Goal: Information Seeking & Learning: Learn about a topic

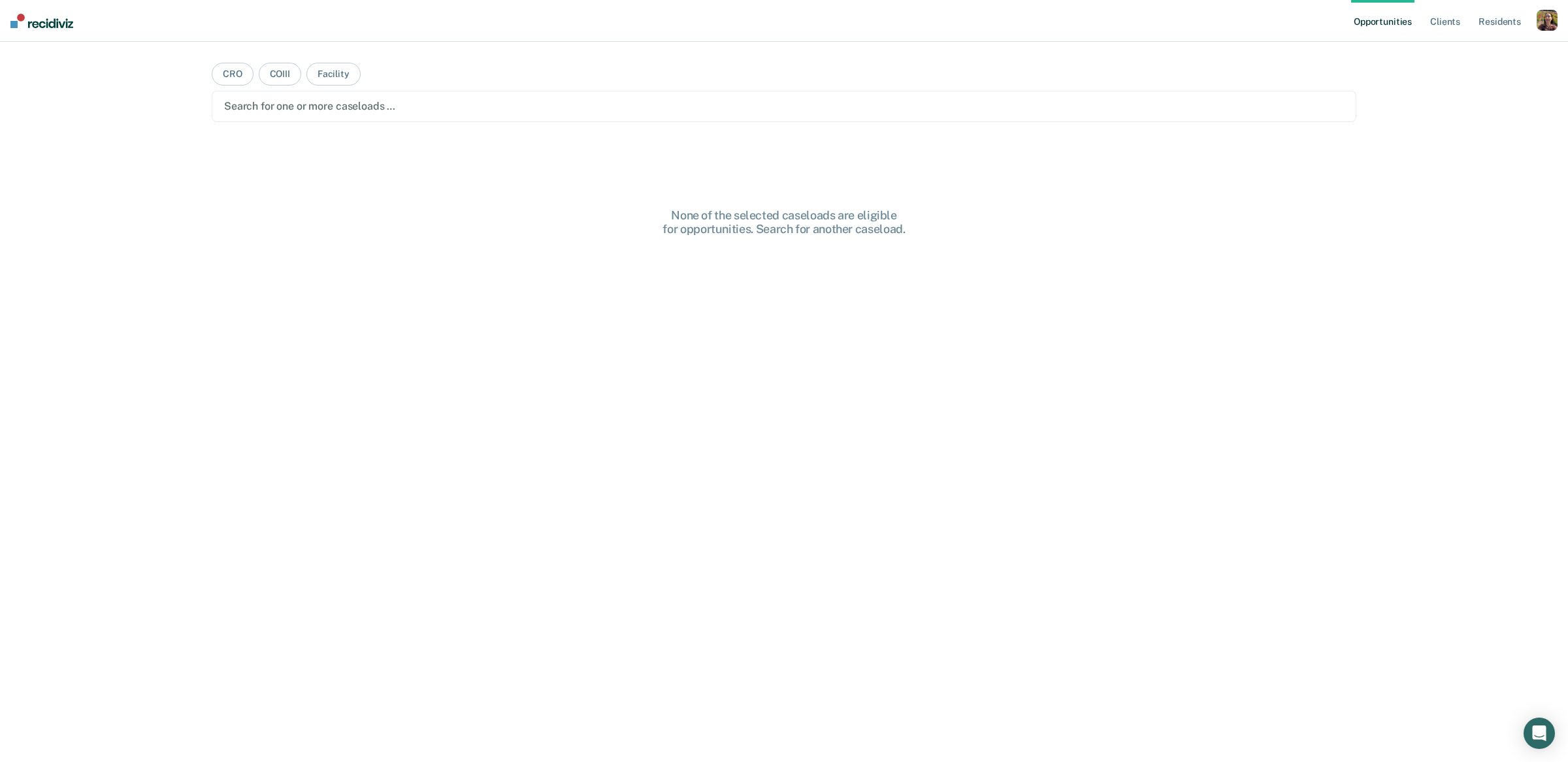
click at [1542, 23] on div "button" at bounding box center [1547, 20] width 21 height 21
click at [1452, 58] on div "Profile How it works Log Out" at bounding box center [1494, 68] width 126 height 64
click at [1460, 54] on link "Profile" at bounding box center [1494, 53] width 105 height 11
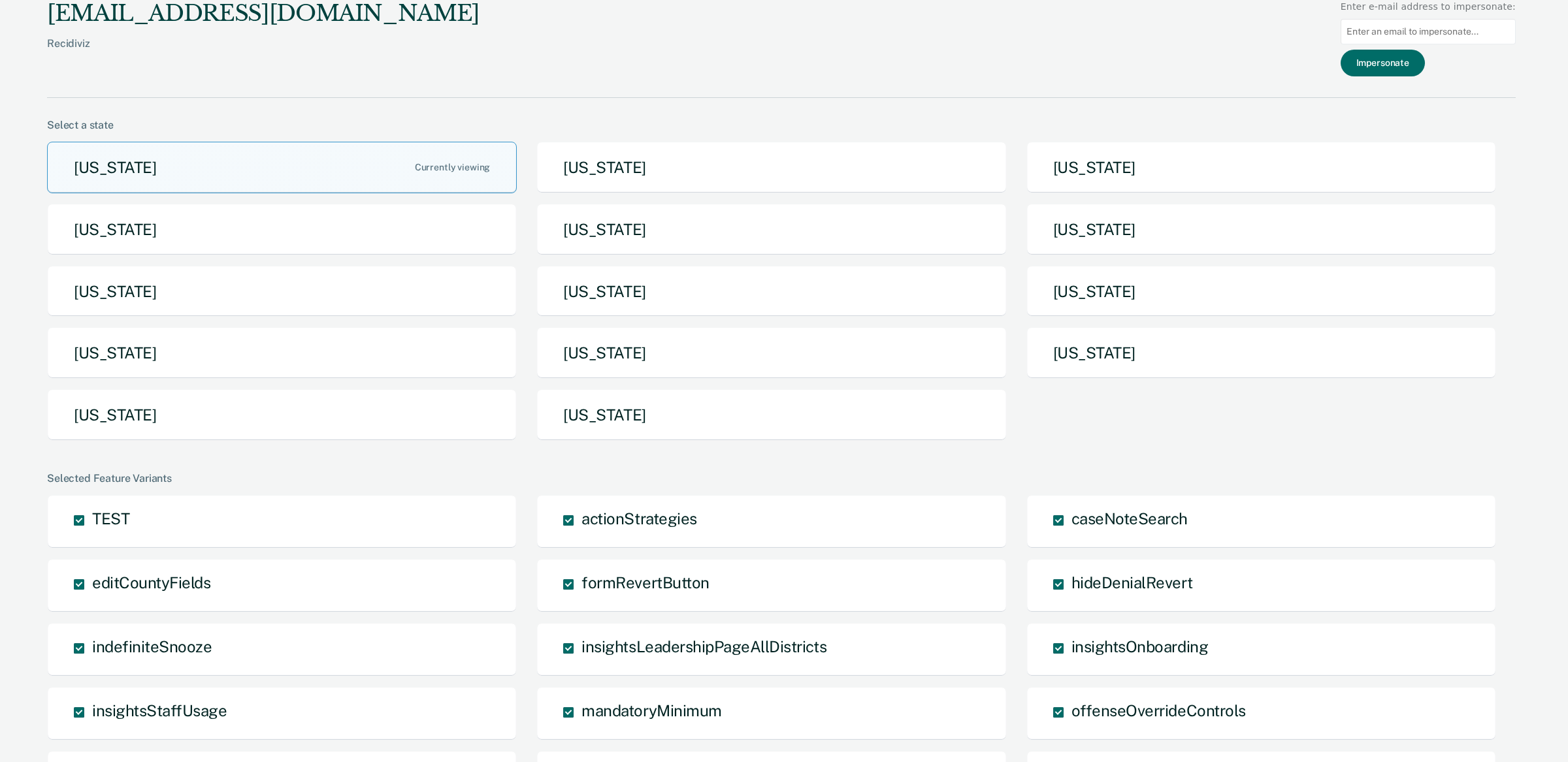
click at [739, 445] on div "[US_STATE] [US_STATE] [US_STATE] [US_STATE] [US_STATE] [US_STATE] [US_STATE] [U…" at bounding box center [782, 296] width 1469 height 310
click at [763, 420] on button "[US_STATE]" at bounding box center [771, 414] width 469 height 52
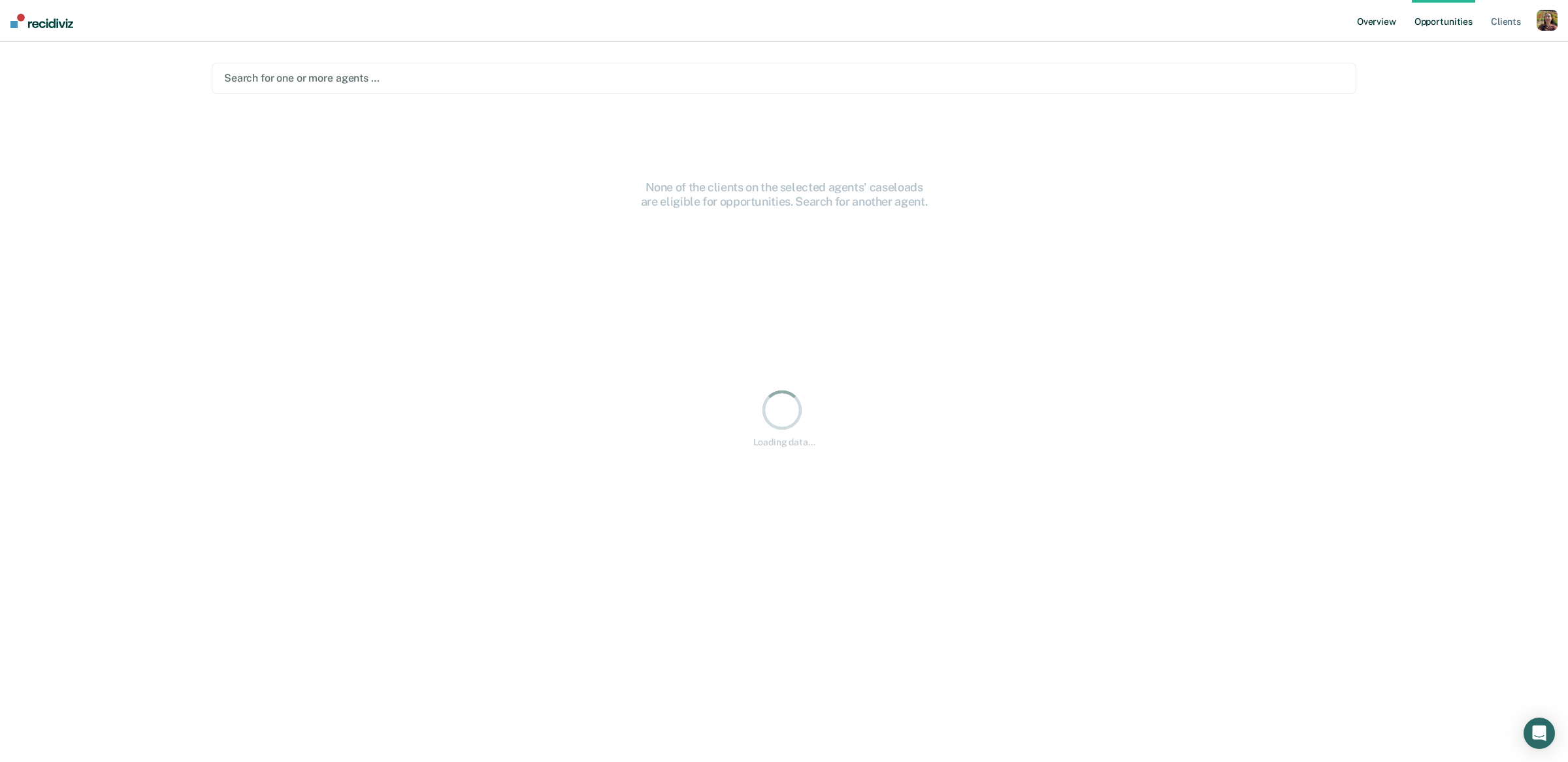
click at [1387, 23] on link "Overview" at bounding box center [1376, 21] width 44 height 42
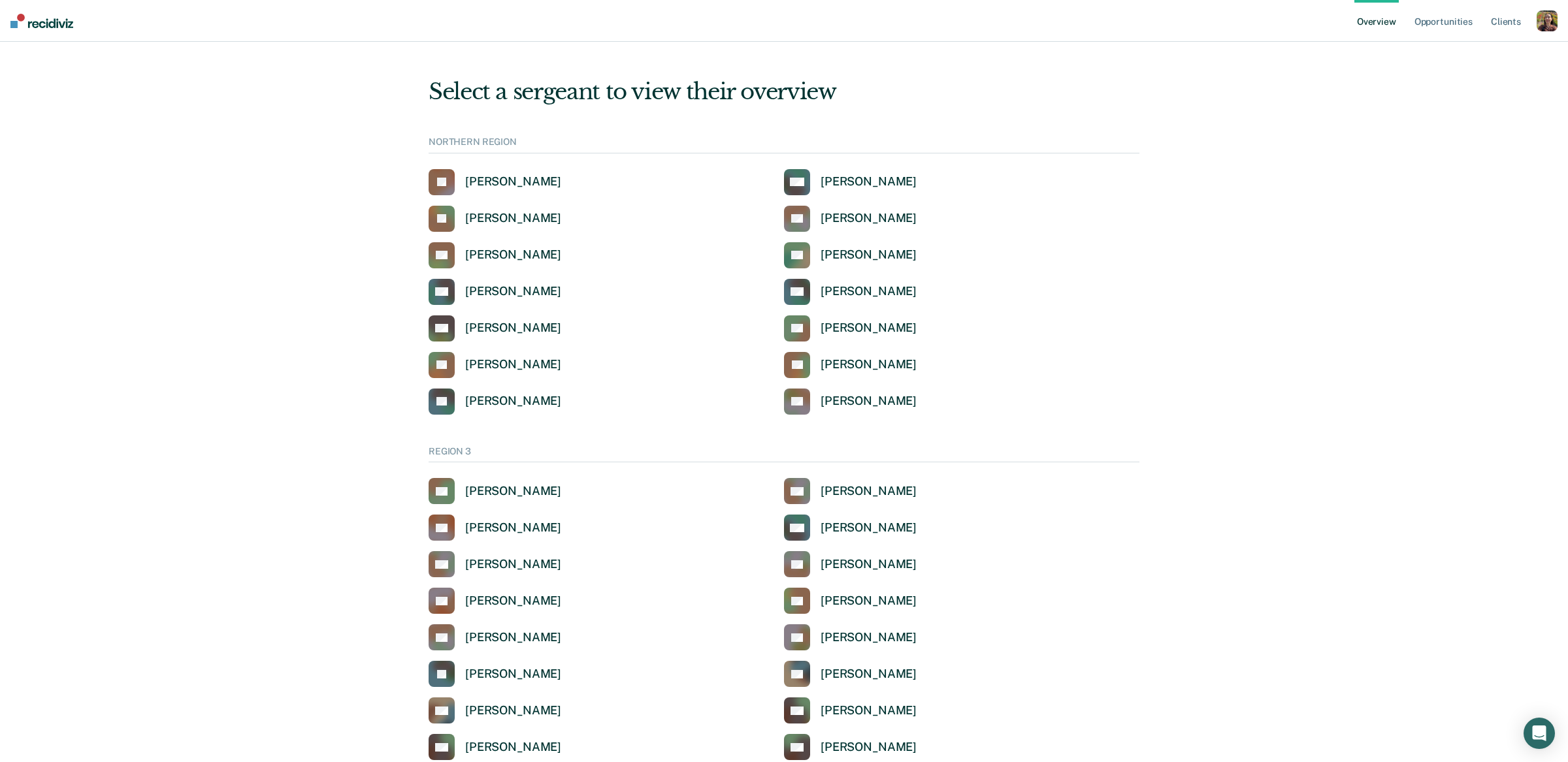
click at [528, 333] on div "KH [PERSON_NAME]" at bounding box center [606, 328] width 355 height 26
click at [515, 331] on div "[PERSON_NAME]" at bounding box center [513, 328] width 96 height 15
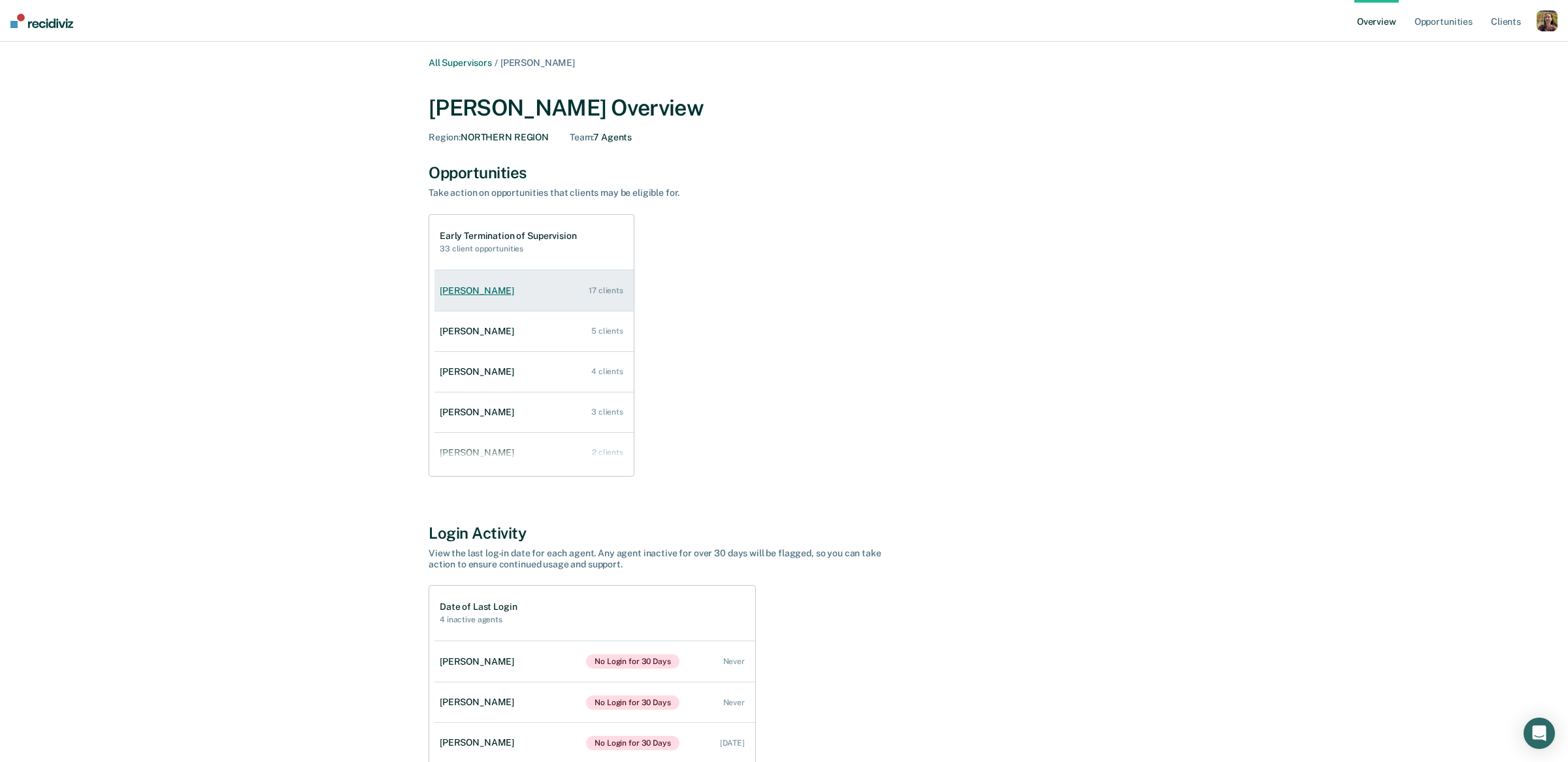
click at [526, 296] on link "[PERSON_NAME] 17 clients" at bounding box center [533, 290] width 199 height 37
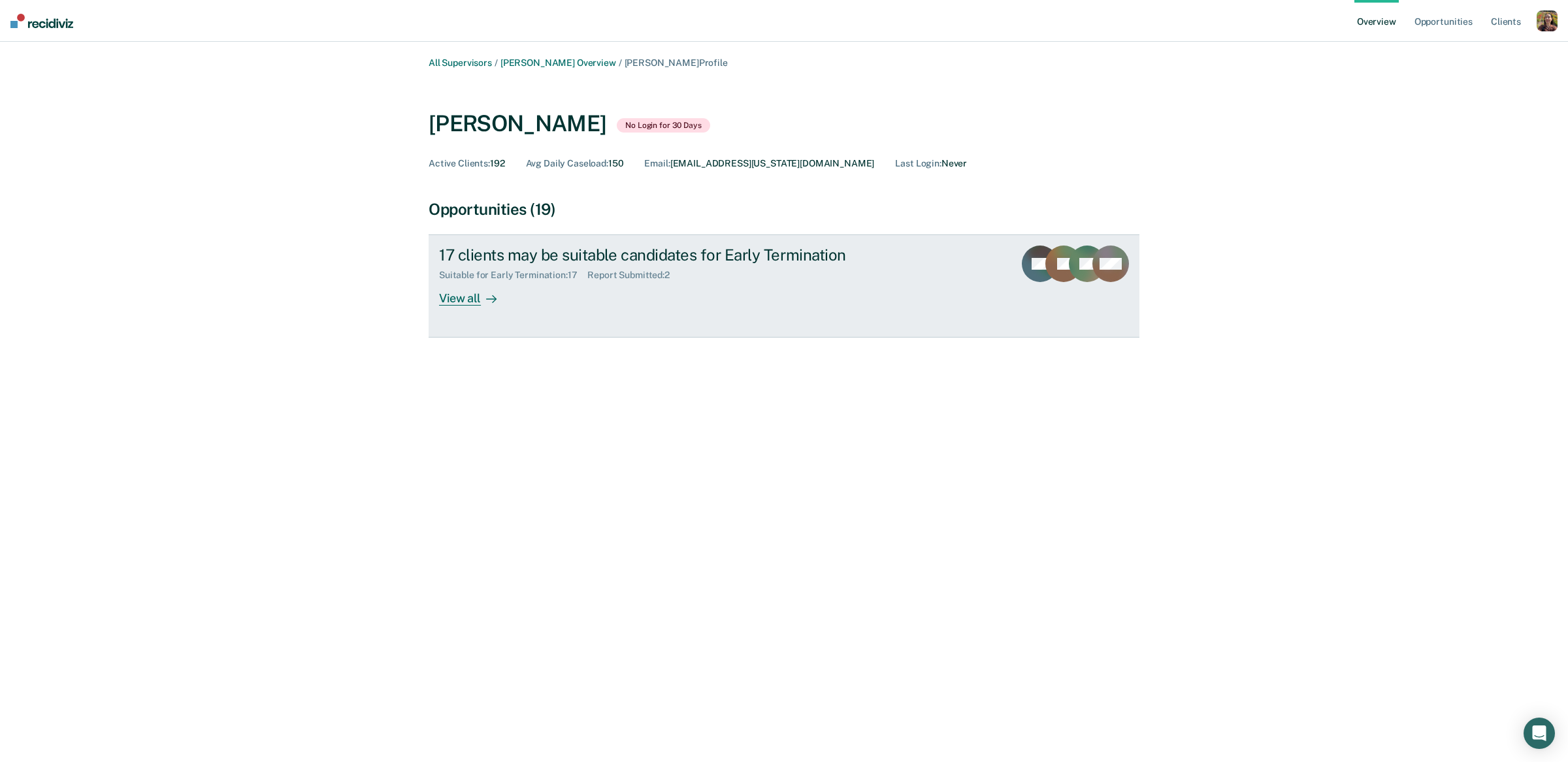
click at [497, 310] on link "17 clients may be suitable candidates for Early Termination Suitable for Early …" at bounding box center [784, 286] width 711 height 103
